Goal: Go to known website: Go to known website

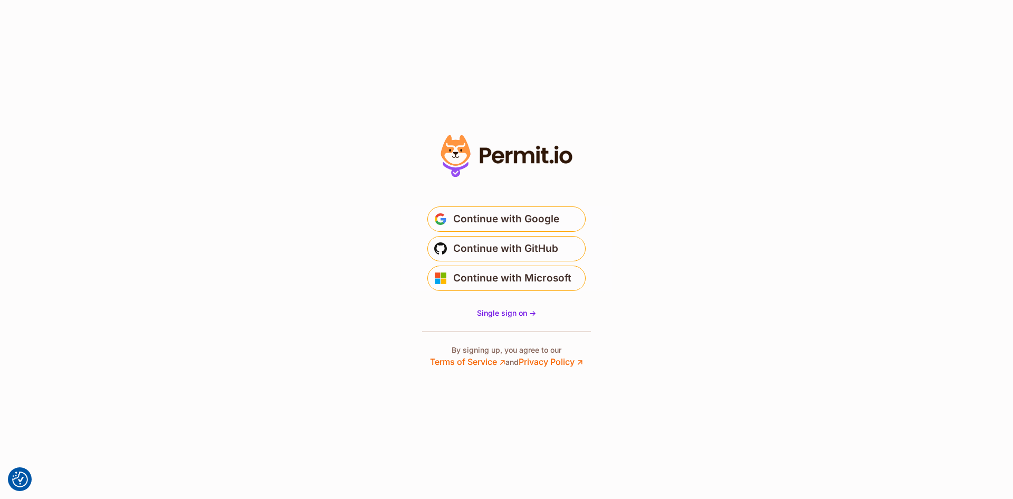
click at [758, 349] on section "* Or" at bounding box center [506, 249] width 1013 height 499
